Goal: Task Accomplishment & Management: Manage account settings

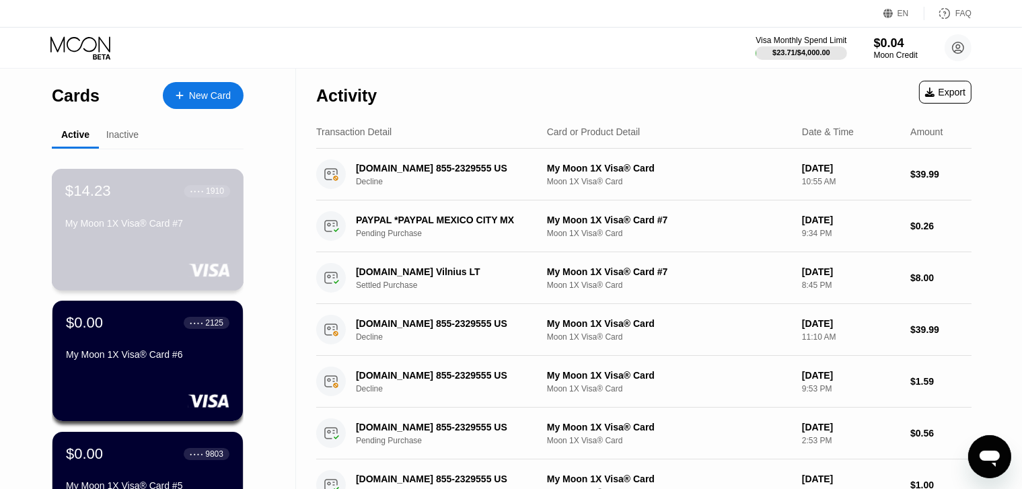
click at [219, 243] on div "$14.23 ● ● ● ● 1910 My Moon 1X Visa® Card #7" at bounding box center [148, 230] width 192 height 122
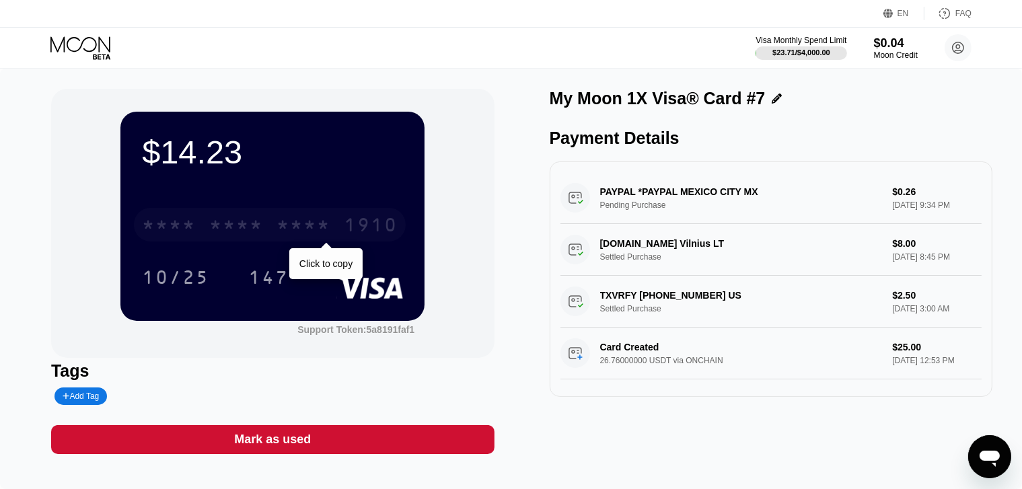
click at [332, 228] on div "* * * * * * * * * * * * 1910" at bounding box center [270, 225] width 272 height 34
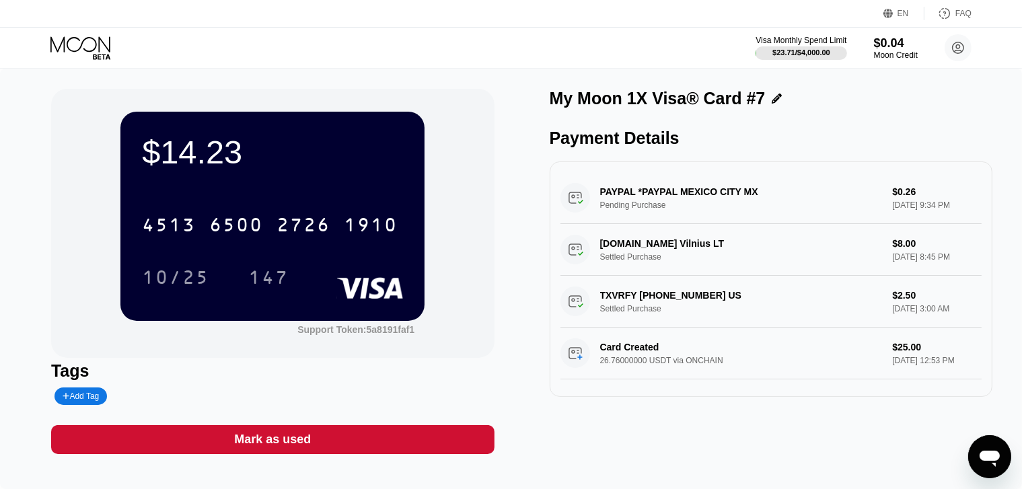
click at [73, 42] on icon at bounding box center [81, 48] width 63 height 24
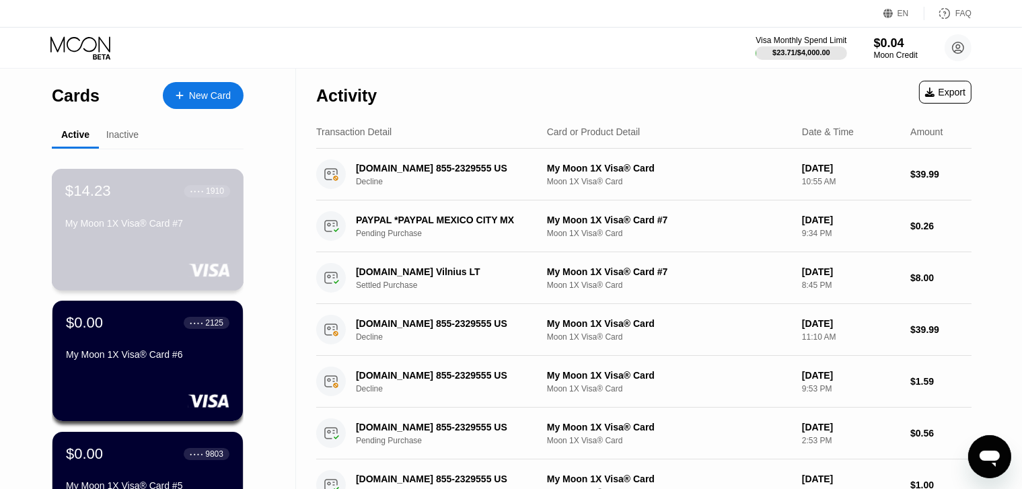
click at [170, 234] on div "My Moon 1X Visa® Card #7" at bounding box center [147, 226] width 165 height 16
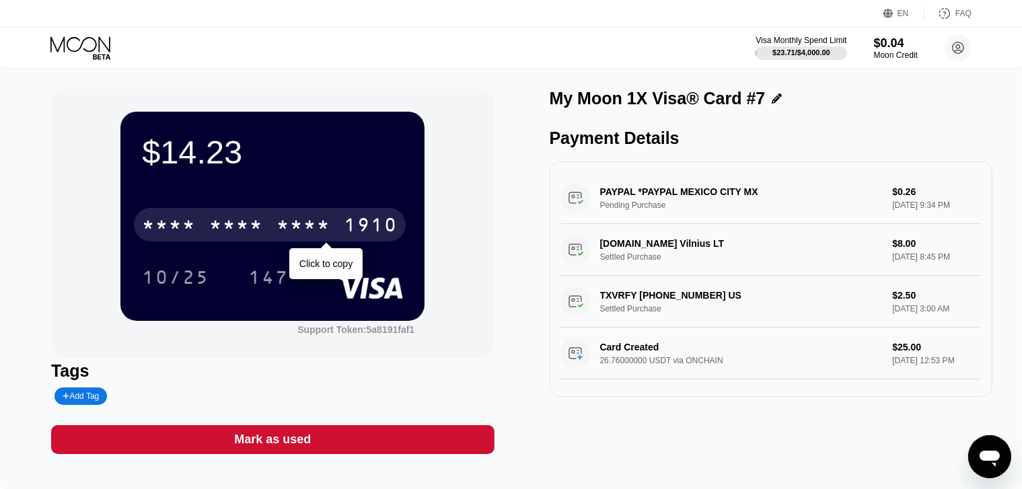
click at [313, 233] on div "* * * *" at bounding box center [303, 227] width 54 height 22
